Goal: Check status: Check status

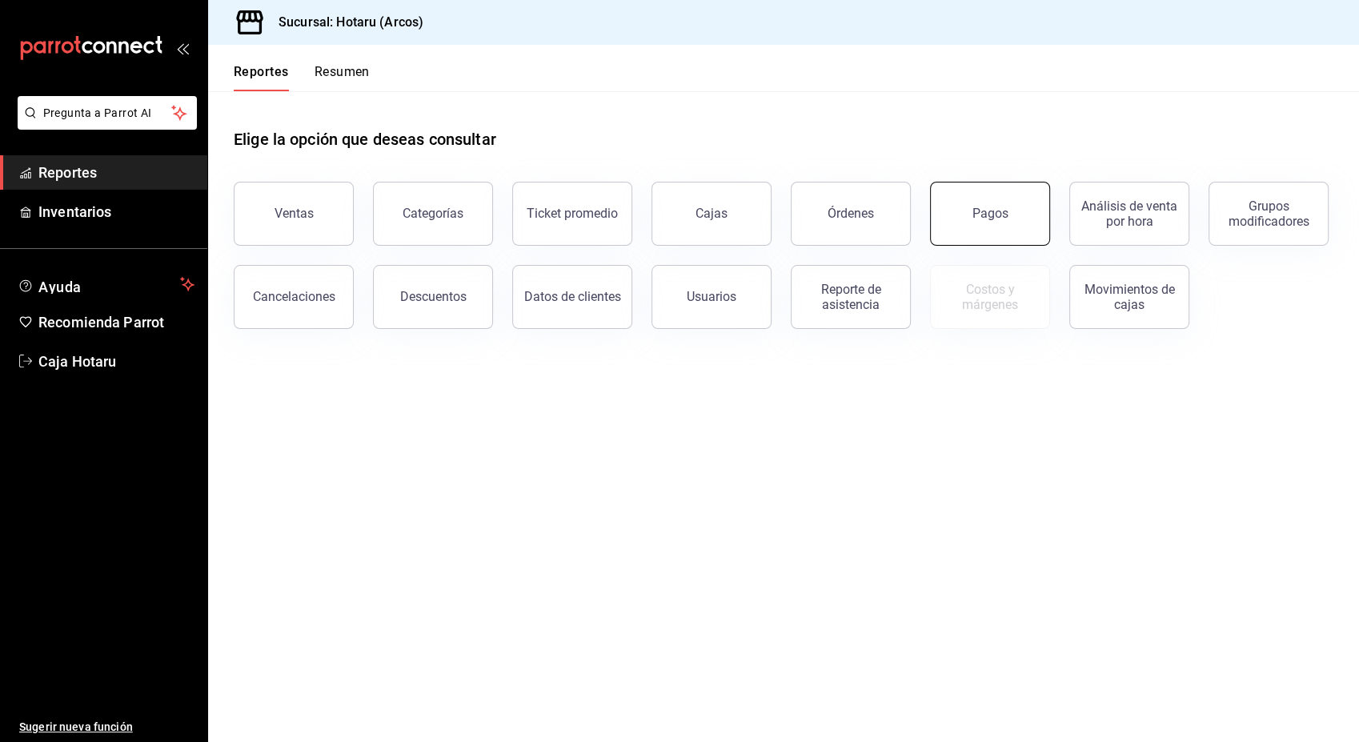
click at [1003, 218] on div "Pagos" at bounding box center [990, 213] width 36 height 15
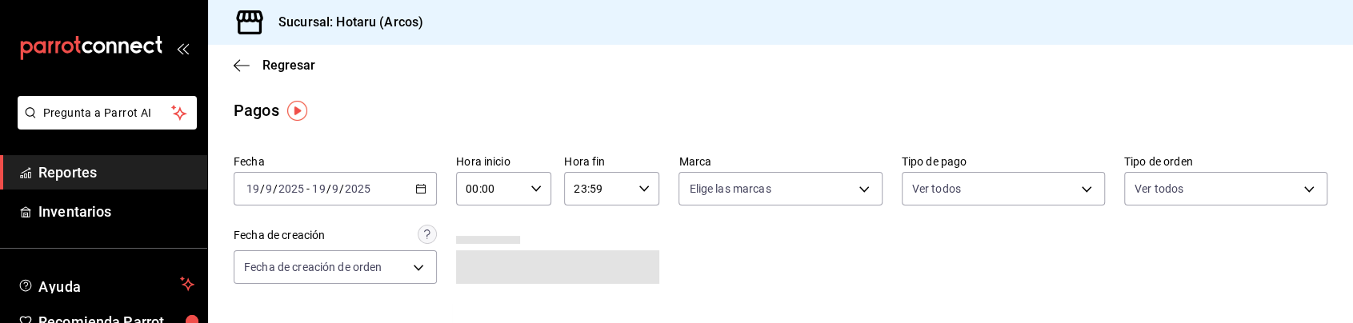
click at [843, 290] on div "Fecha [DATE] [DATE] - [DATE] [DATE] Hora inicio 00:00 Hora inicio Hora fin 23:5…" at bounding box center [781, 225] width 1094 height 155
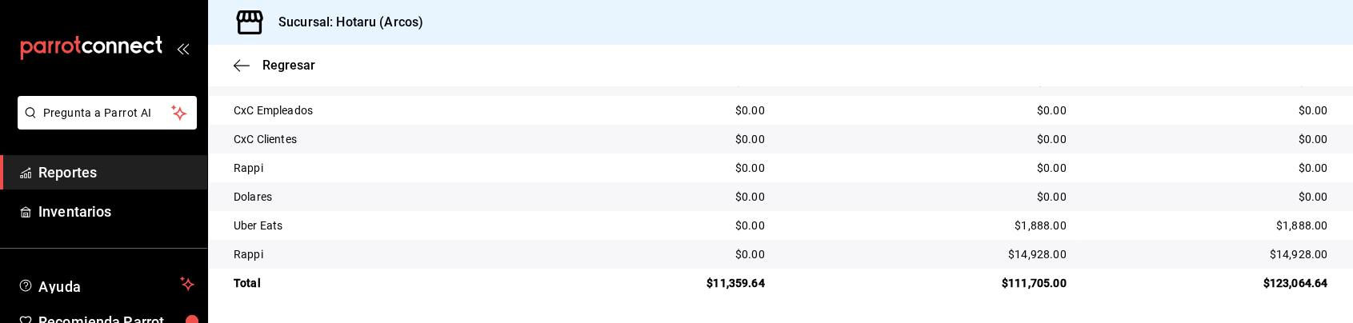
scroll to position [469, 0]
click at [873, 193] on div "$0.00" at bounding box center [929, 197] width 276 height 16
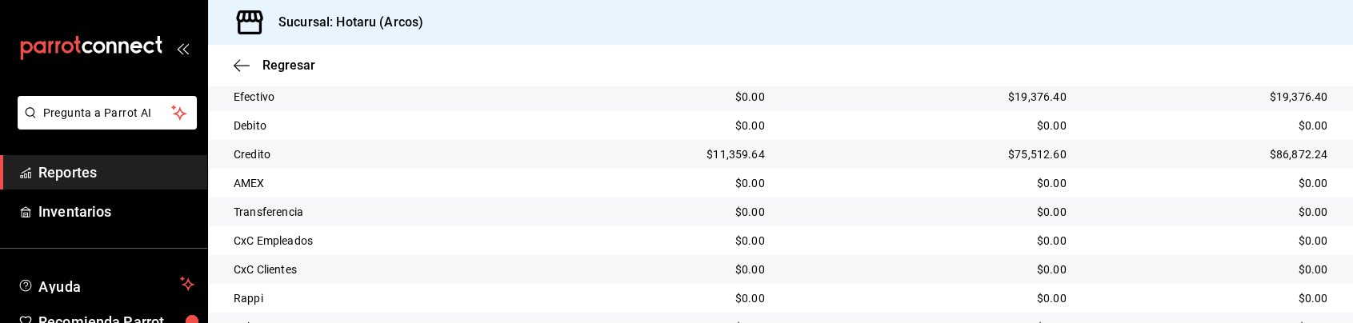
scroll to position [338, 0]
click at [480, 102] on div "Efectivo" at bounding box center [388, 98] width 308 height 16
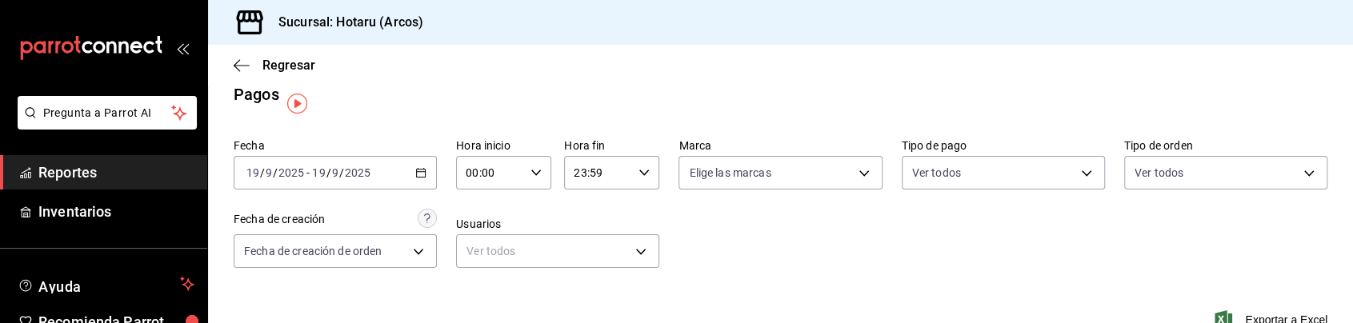
scroll to position [6, 0]
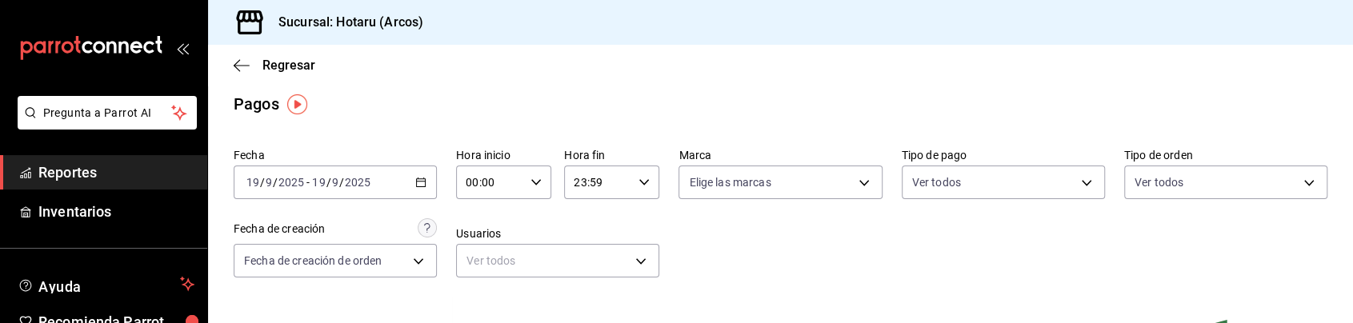
click at [523, 182] on div "00:00 Hora inicio" at bounding box center [503, 183] width 95 height 34
click at [474, 251] on button "01" at bounding box center [477, 245] width 41 height 32
click at [525, 208] on span "00" at bounding box center [525, 206] width 22 height 13
click at [608, 229] on div at bounding box center [676, 161] width 1353 height 323
click at [661, 210] on div "Fecha [DATE] [DATE] - [DATE] [DATE] Hora inicio 01:00 Hora inicio Hora fin 23:5…" at bounding box center [781, 219] width 1094 height 155
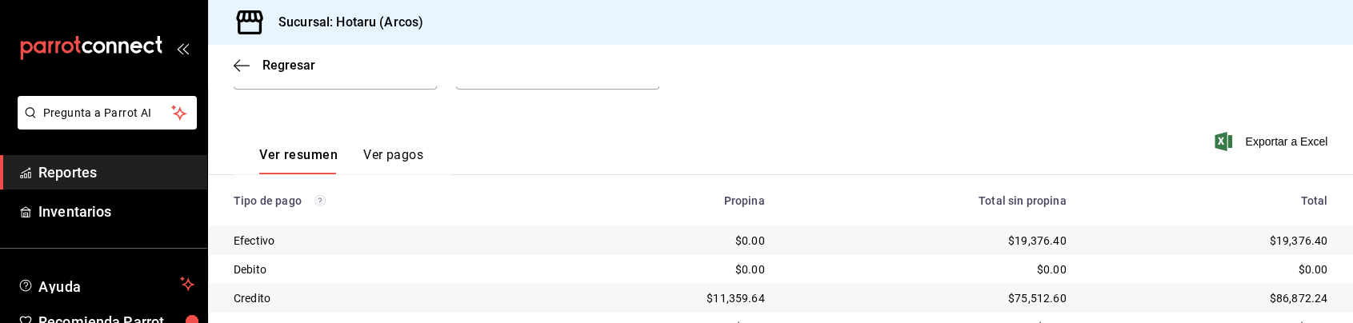
scroll to position [469, 0]
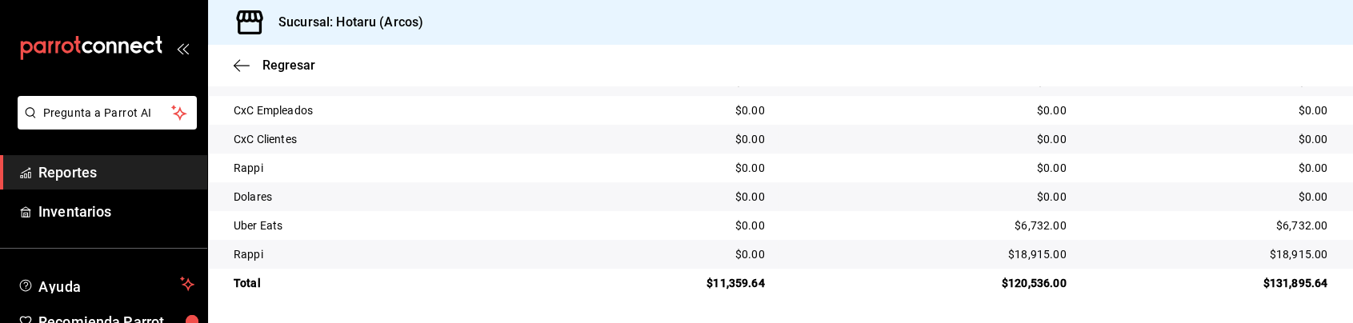
click at [587, 209] on td "$0.00" at bounding box center [666, 196] width 222 height 29
click at [444, 144] on div "CxC Clientes" at bounding box center [388, 139] width 308 height 16
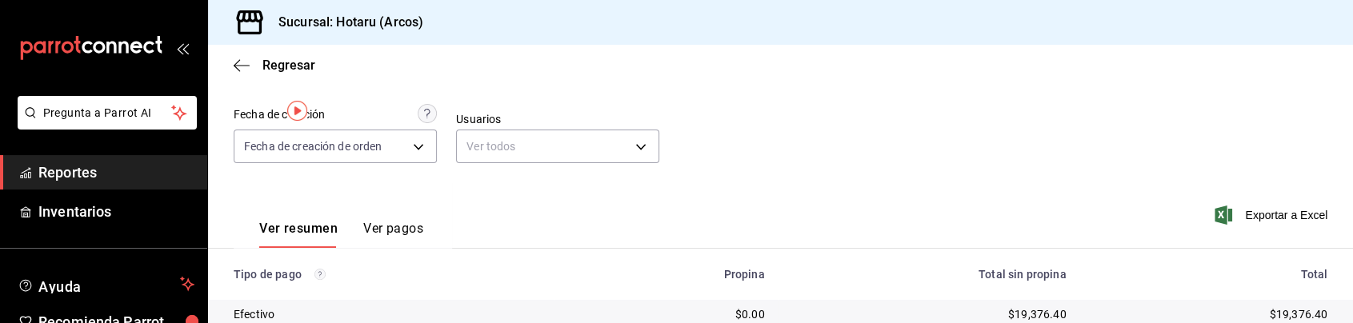
scroll to position [0, 0]
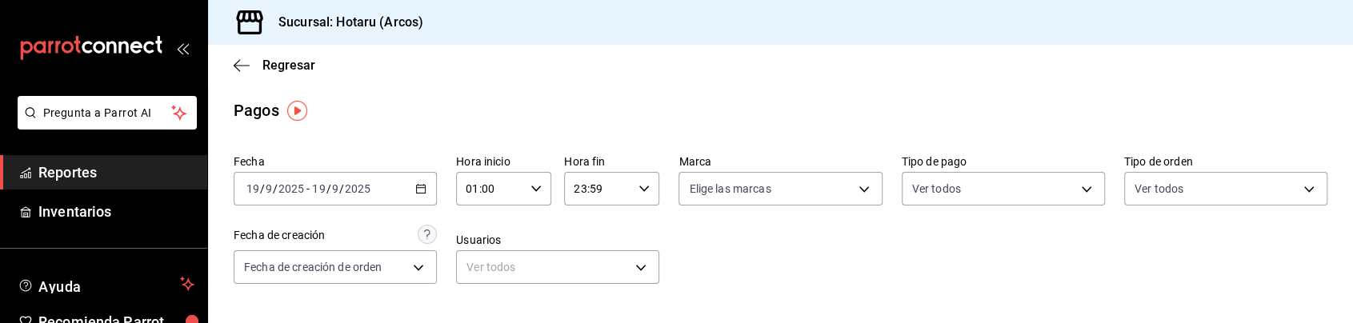
click at [416, 190] on icon "button" at bounding box center [420, 188] width 11 height 11
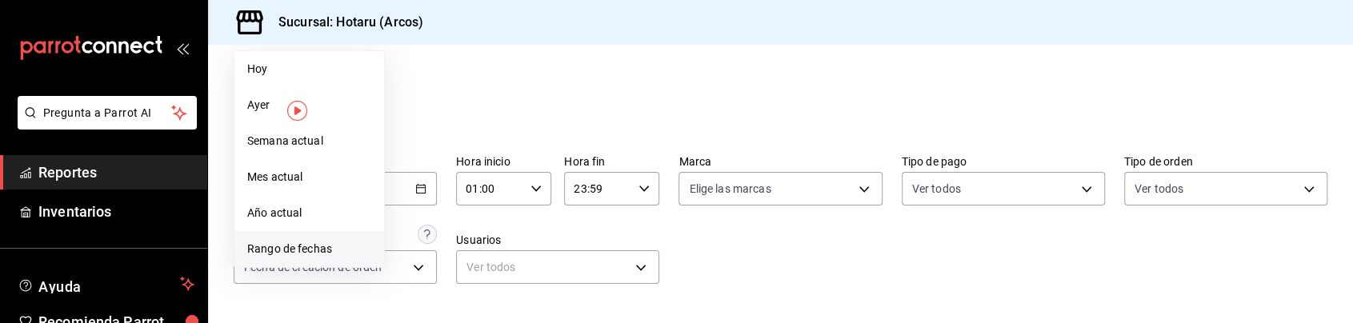
click at [308, 254] on span "Rango de fechas" at bounding box center [309, 249] width 124 height 17
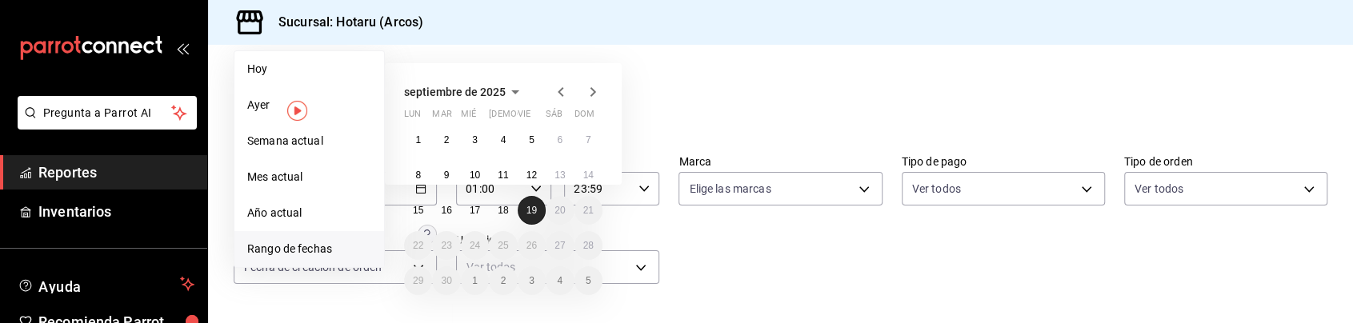
click at [527, 211] on abbr "19" at bounding box center [532, 210] width 10 height 11
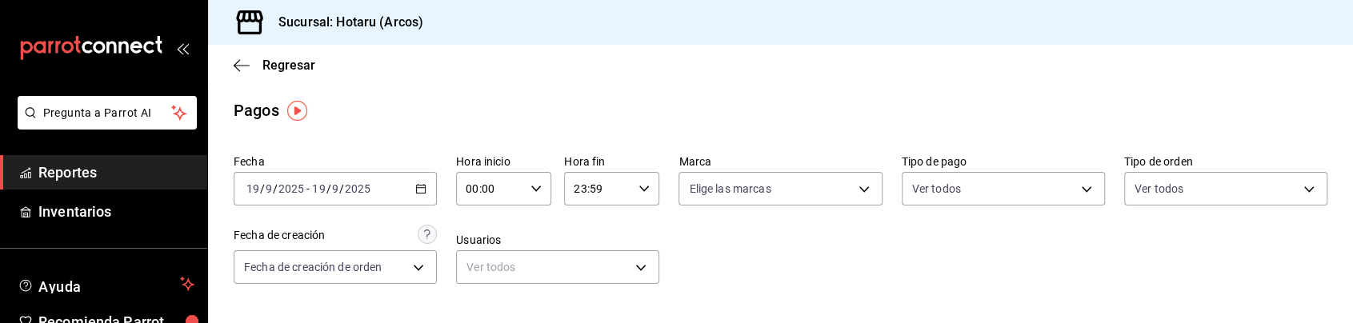
click at [531, 190] on \(Stroke\) "button" at bounding box center [536, 189] width 10 height 6
click at [487, 255] on button "01" at bounding box center [477, 245] width 41 height 32
type input "01:00"
click at [527, 214] on button "00" at bounding box center [524, 206] width 41 height 32
click at [619, 218] on div at bounding box center [676, 161] width 1353 height 323
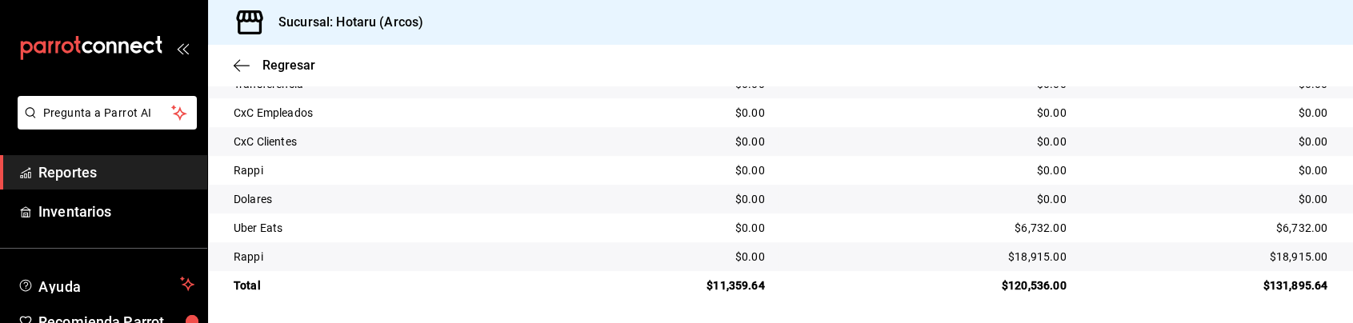
scroll to position [469, 0]
